Goal: Information Seeking & Learning: Understand process/instructions

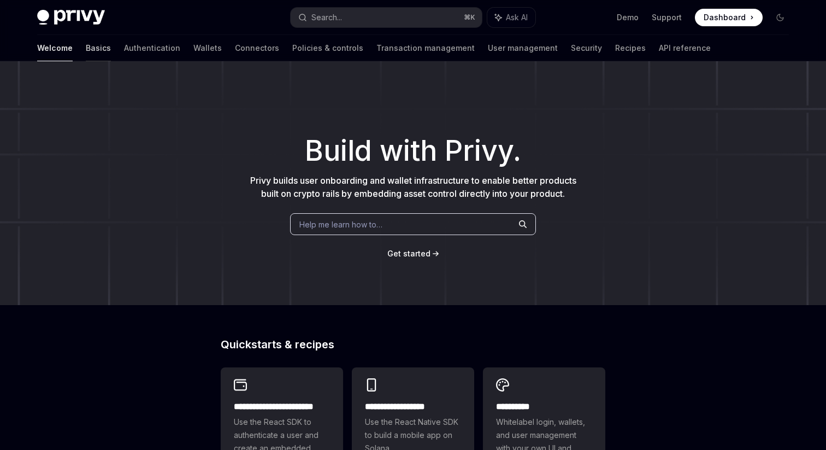
click at [86, 48] on link "Basics" at bounding box center [98, 48] width 25 height 26
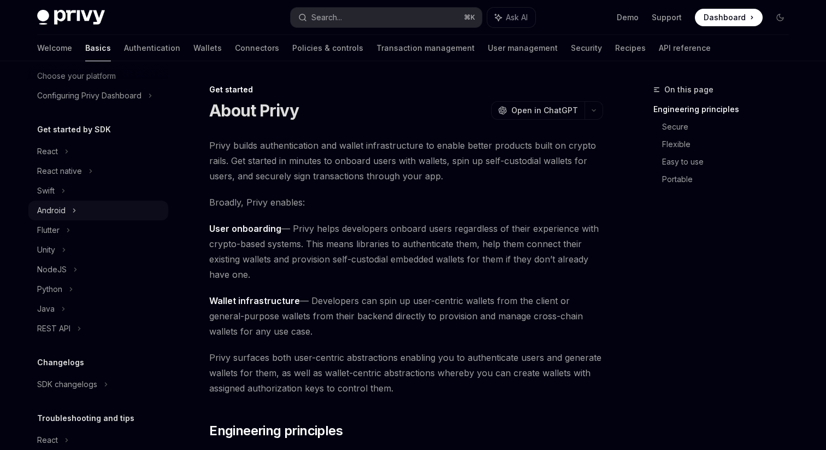
scroll to position [91, 0]
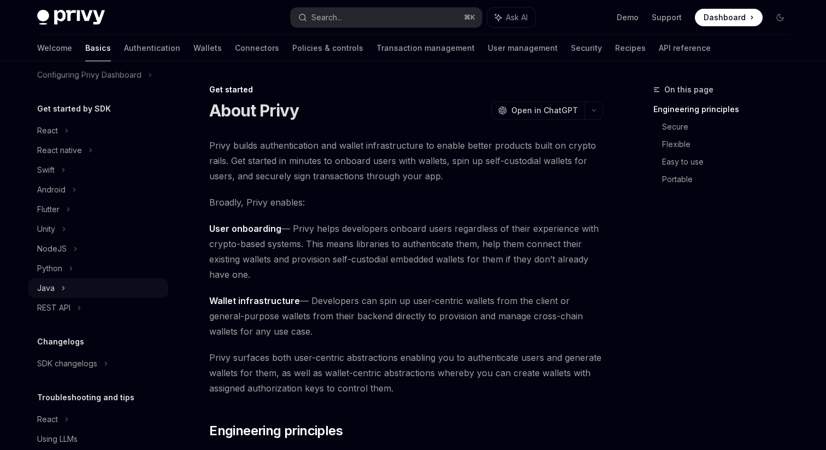
click at [64, 292] on icon at bounding box center [63, 287] width 4 height 13
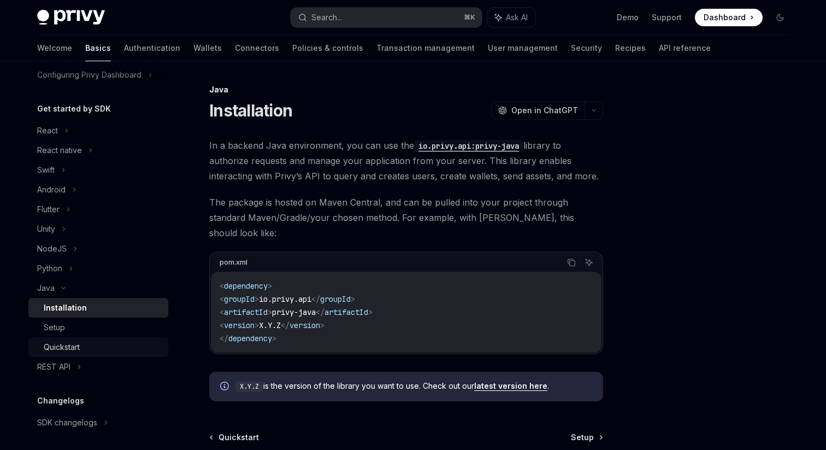
click at [73, 345] on div "Quickstart" at bounding box center [62, 346] width 36 height 13
type textarea "*"
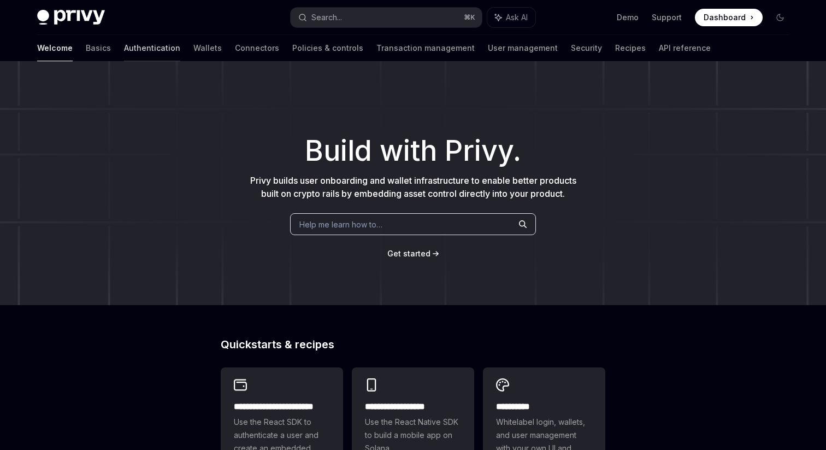
click at [124, 47] on link "Authentication" at bounding box center [152, 48] width 56 height 26
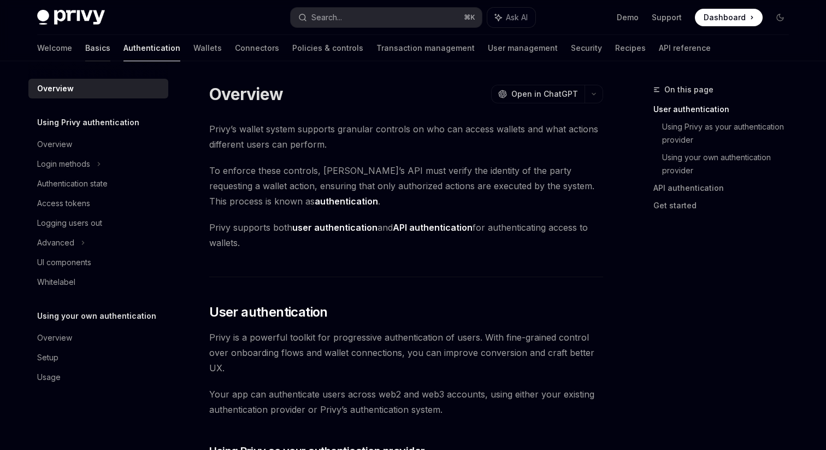
click at [85, 46] on link "Basics" at bounding box center [97, 48] width 25 height 26
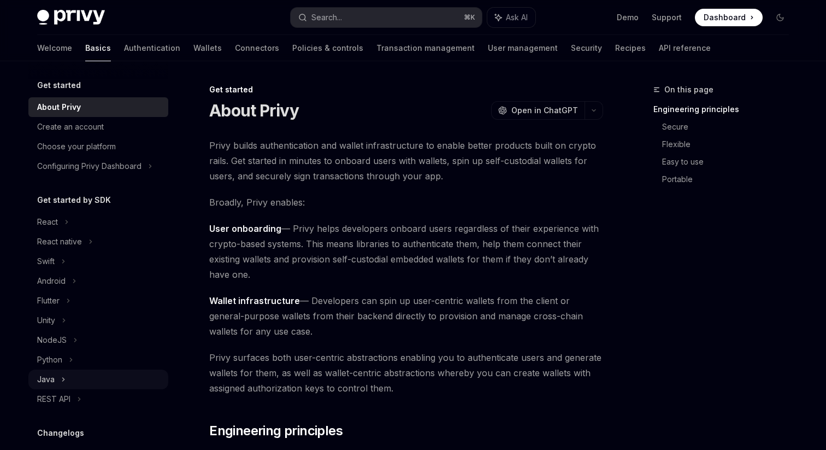
click at [72, 379] on div "Java" at bounding box center [98, 379] width 140 height 20
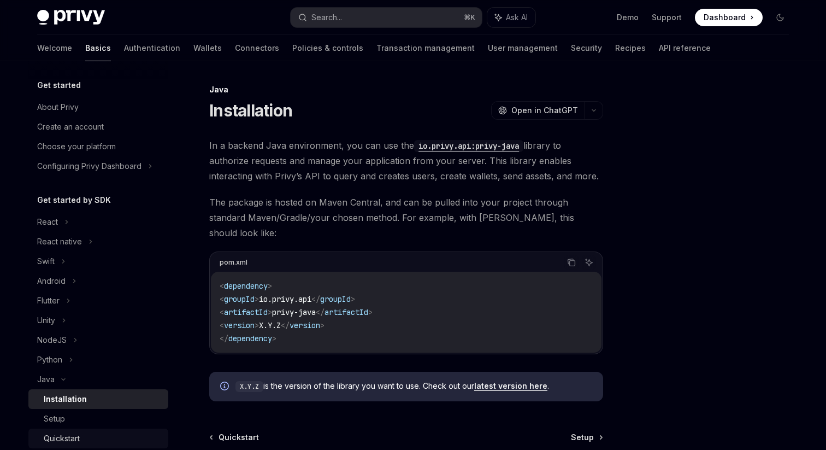
click at [85, 434] on div "Quickstart" at bounding box center [103, 438] width 118 height 13
type textarea "*"
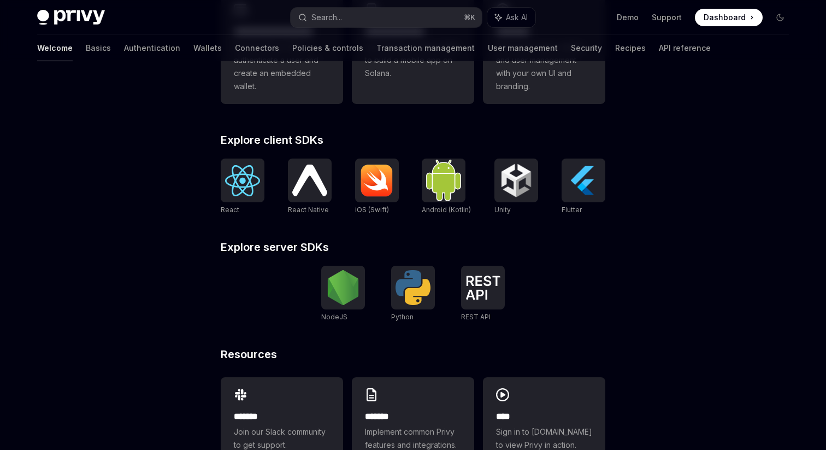
scroll to position [384, 0]
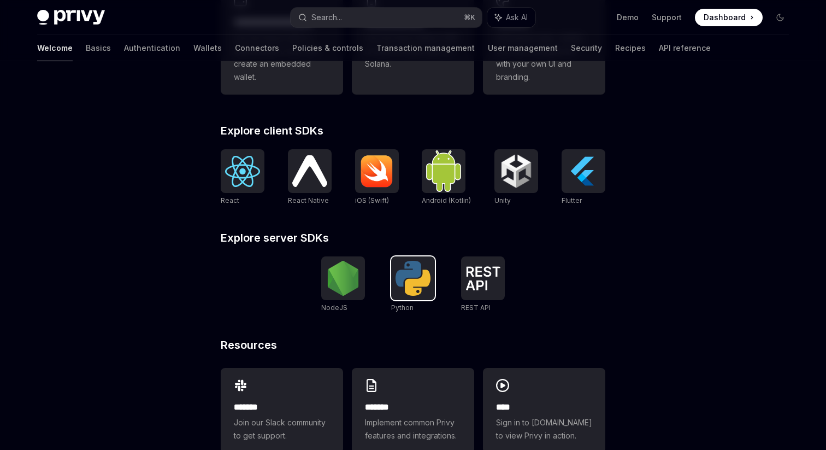
click at [404, 289] on img at bounding box center [413, 278] width 35 height 35
type textarea "*"
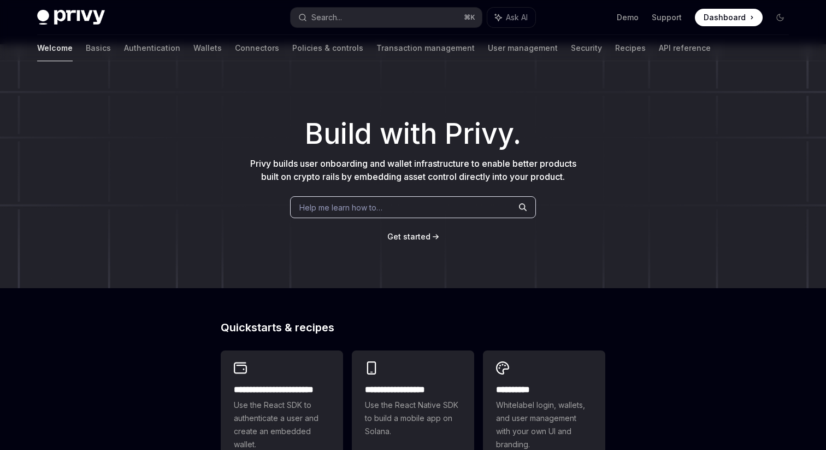
scroll to position [0, 0]
